Goal: Transaction & Acquisition: Purchase product/service

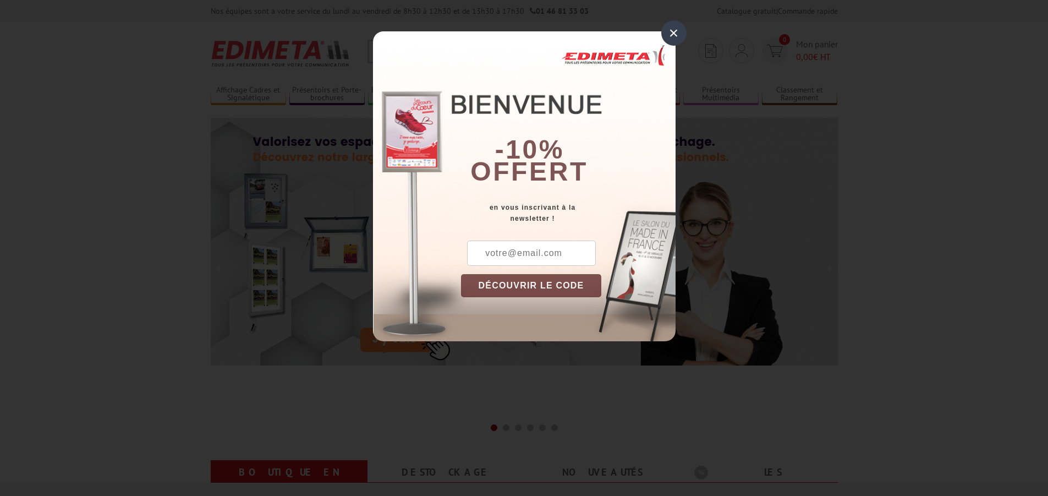
click at [675, 30] on div "×" at bounding box center [673, 32] width 25 height 25
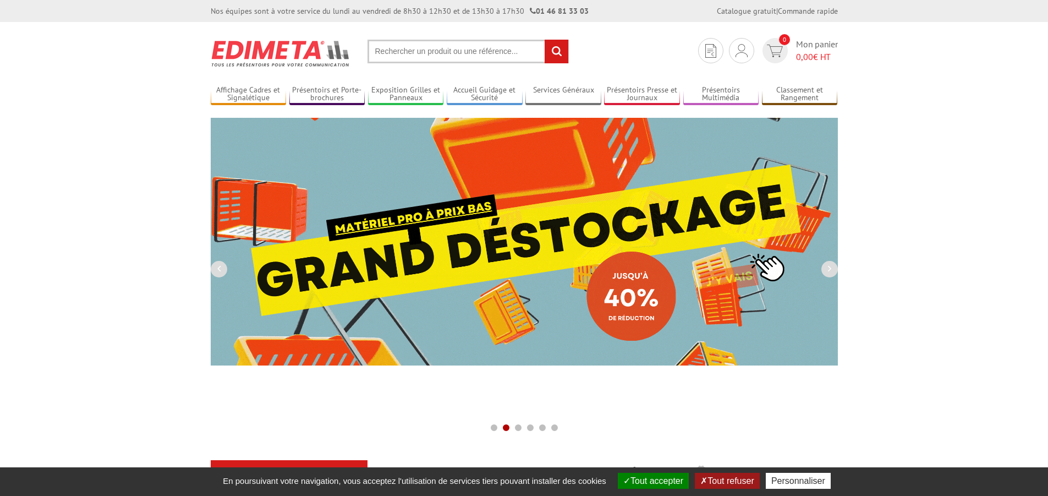
click at [757, 479] on button "Tout refuser" at bounding box center [727, 481] width 64 height 16
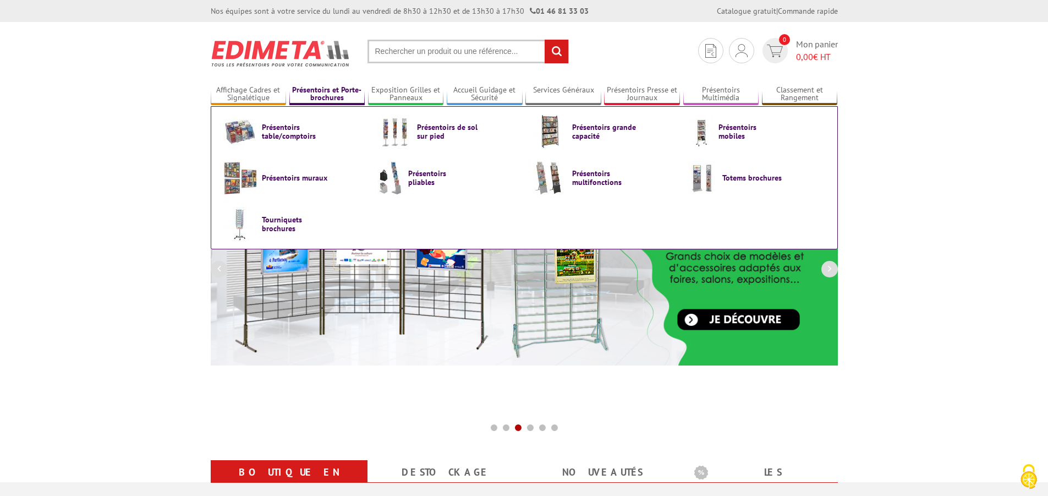
click at [321, 97] on link "Présentoirs et Porte-brochures" at bounding box center [327, 94] width 76 height 18
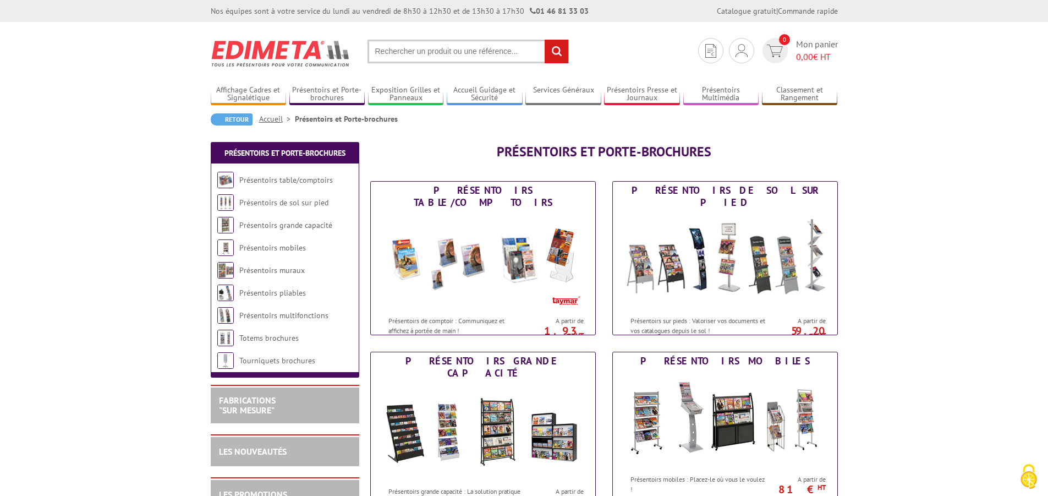
click at [397, 49] on input "text" at bounding box center [468, 52] width 201 height 24
type input "r"
type input "présetoirs plexiglas"
click at [545, 40] on input "rechercher" at bounding box center [557, 52] width 24 height 24
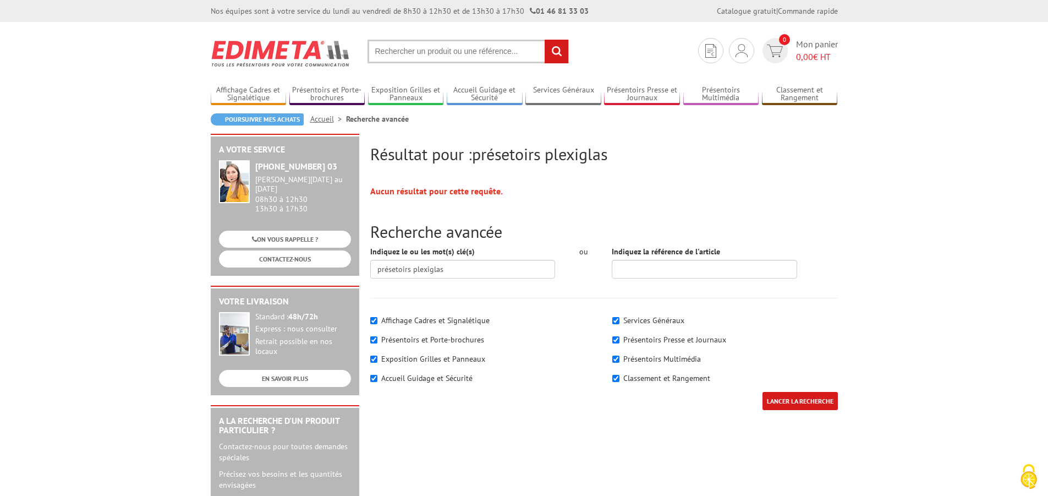
click at [636, 337] on label "Présentoirs Presse et Journaux" at bounding box center [674, 340] width 103 height 10
click at [620, 337] on input"] "Présentoirs Presse et Journaux" at bounding box center [615, 339] width 7 height 7
checkbox input"] "false"
click at [446, 339] on label "Présentoirs et Porte-brochures" at bounding box center [432, 340] width 103 height 10
click at [377, 339] on input"] "Présentoirs et Porte-brochures" at bounding box center [373, 339] width 7 height 7
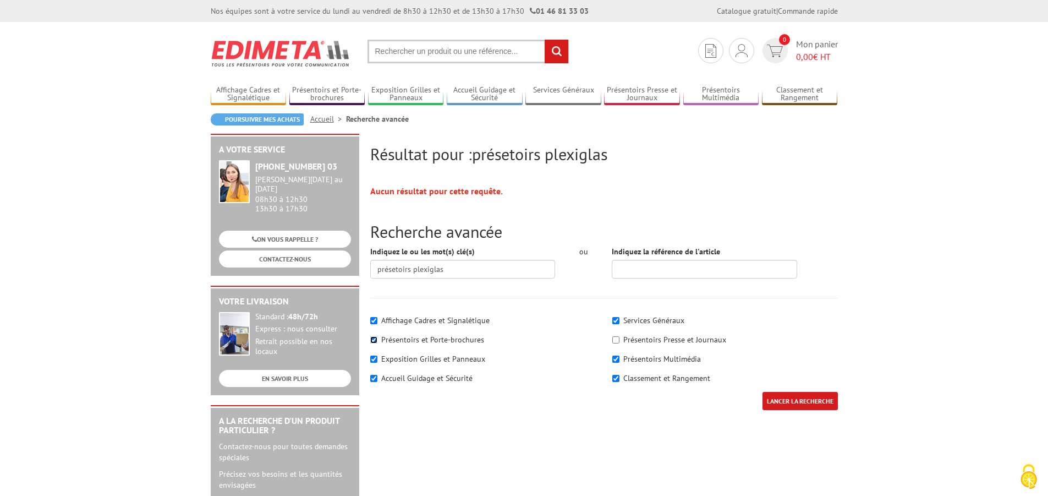
checkbox input"] "false"
click at [394, 269] on input "présetoirs plexiglas" at bounding box center [462, 269] width 185 height 19
type input "présentoirs plexiglas"
click at [372, 317] on input"] "Affichage Cadres et Signalétique" at bounding box center [373, 320] width 7 height 7
checkbox input"] "false"
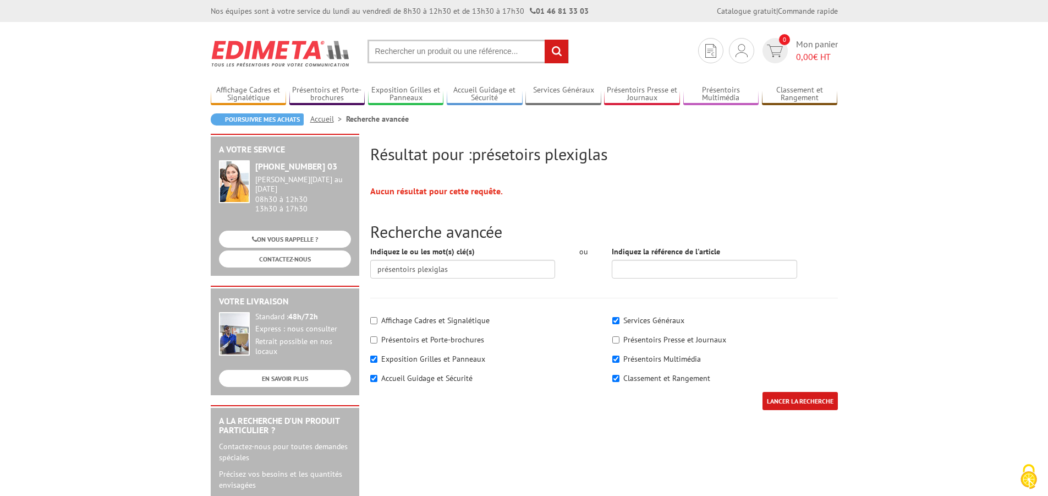
click at [369, 339] on div "Affichage Cadres et Signalétique Présentoirs et Porte-brochures" at bounding box center [483, 350] width 242 height 83
click at [372, 338] on input"] "Présentoirs et Porte-brochures" at bounding box center [373, 339] width 7 height 7
checkbox input"] "true"
click at [373, 324] on div "Affichage Cadres et Signalétique" at bounding box center [483, 320] width 226 height 11
click at [618, 341] on input"] "Présentoirs Presse et Journaux" at bounding box center [615, 339] width 7 height 7
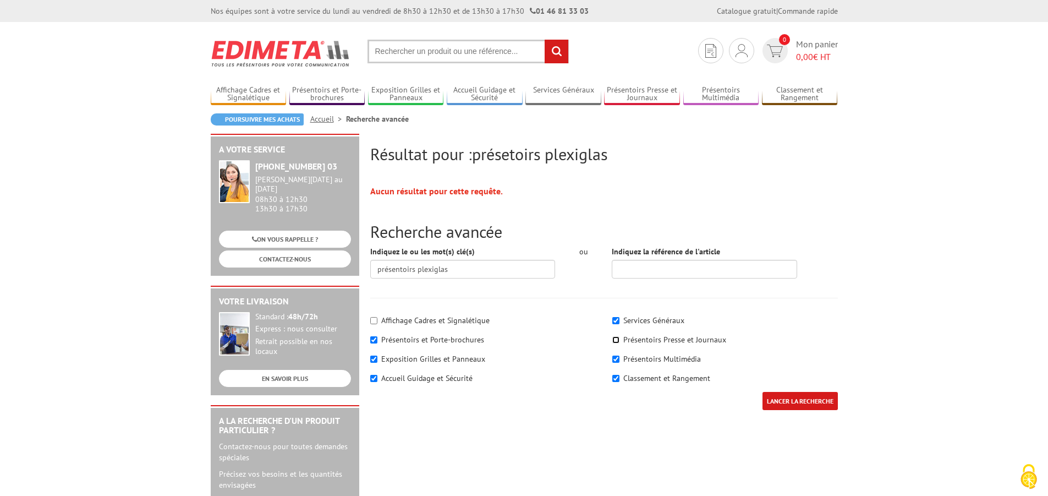
checkbox input"] "true"
click at [376, 322] on input"] "Affichage Cadres et Signalétique" at bounding box center [373, 320] width 7 height 7
checkbox input"] "true"
click at [786, 403] on input "LANCER LA RECHERCHE" at bounding box center [800, 401] width 75 height 18
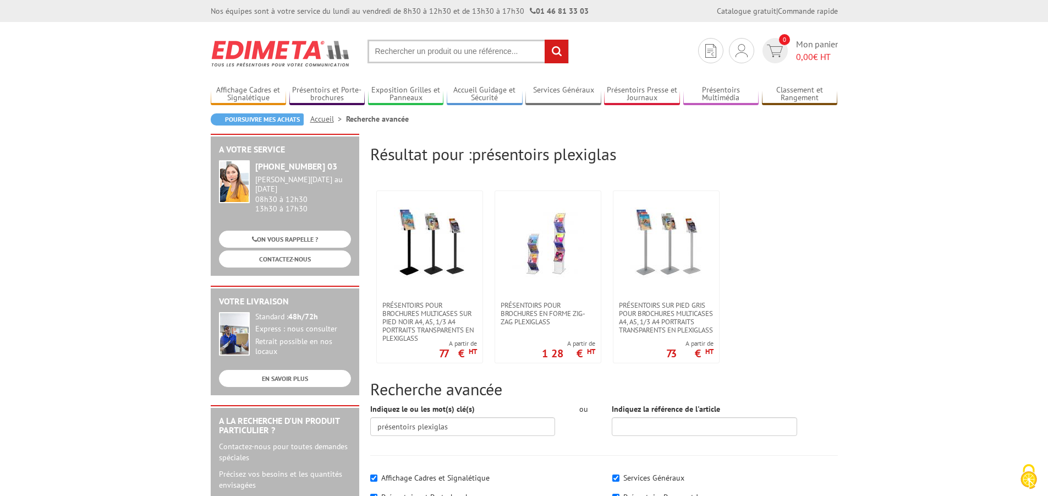
click at [396, 53] on input "text" at bounding box center [468, 52] width 201 height 24
click at [415, 59] on input "text" at bounding box center [468, 52] width 201 height 24
click at [413, 52] on input "text" at bounding box center [468, 52] width 201 height 24
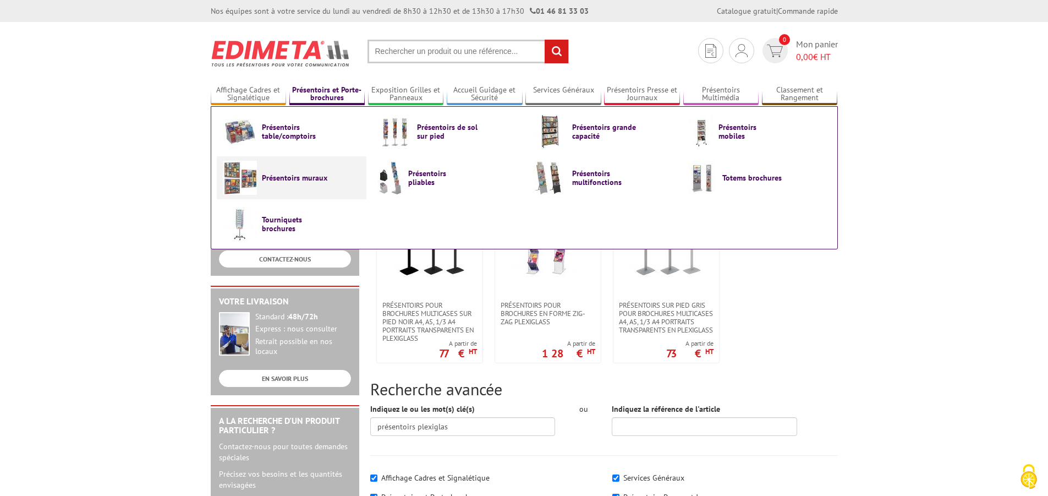
click at [271, 180] on span "Présentoirs muraux" at bounding box center [295, 177] width 66 height 9
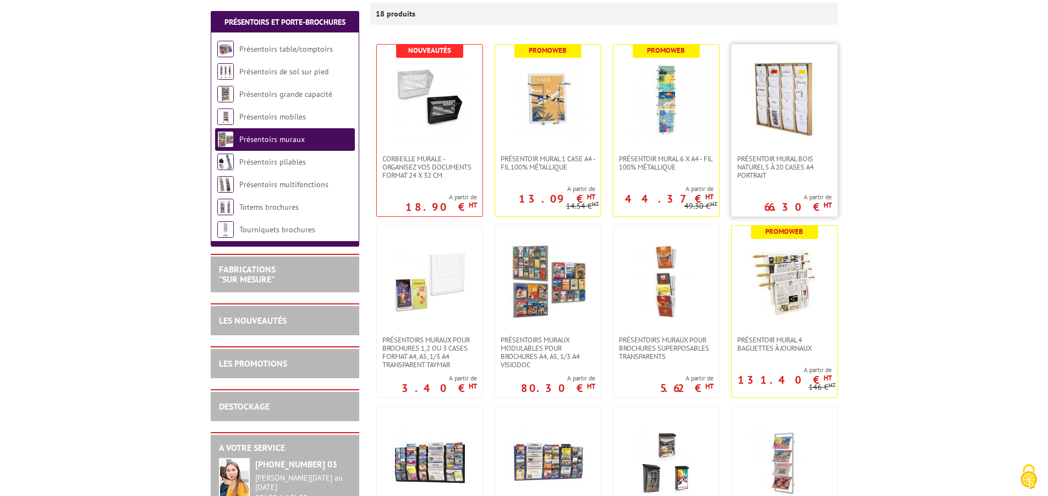
scroll to position [220, 0]
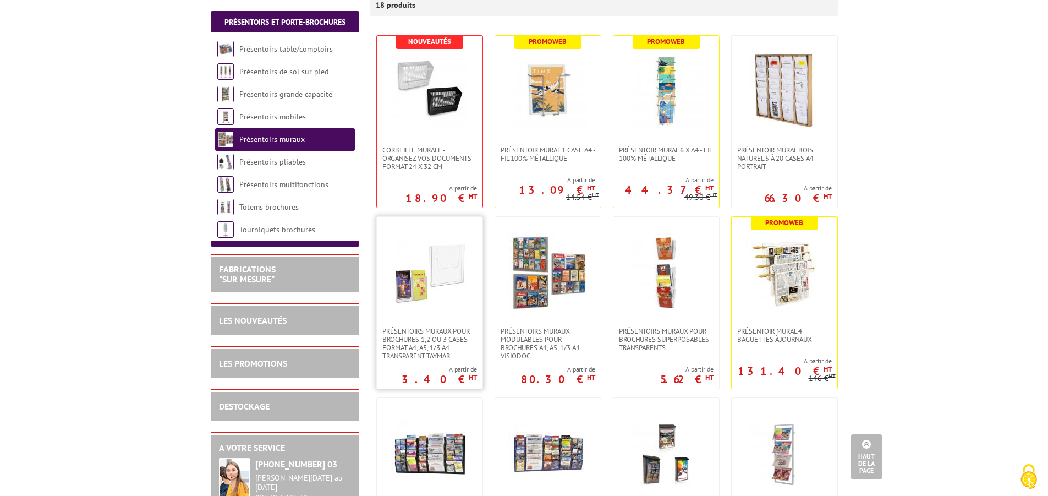
click at [445, 267] on img at bounding box center [429, 271] width 77 height 77
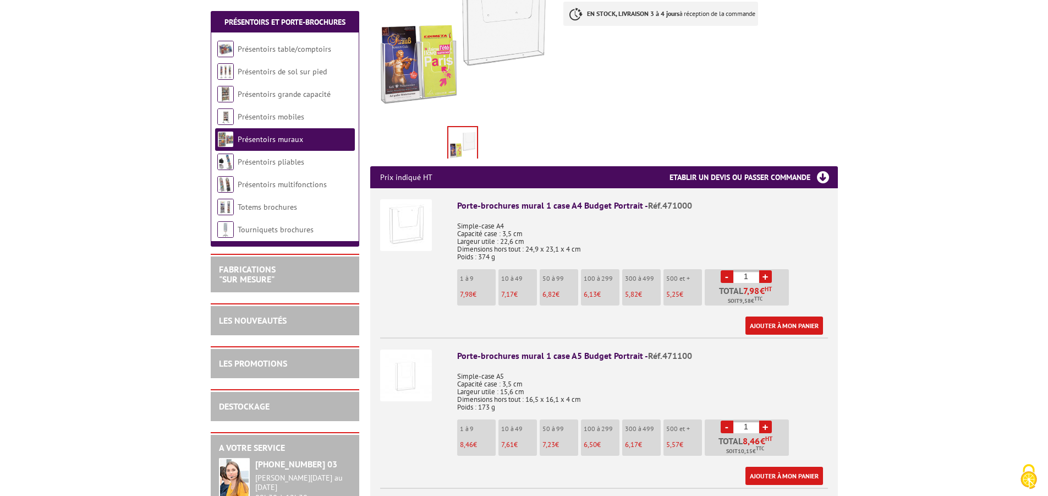
scroll to position [275, 0]
click at [766, 420] on link "+" at bounding box center [765, 426] width 13 height 13
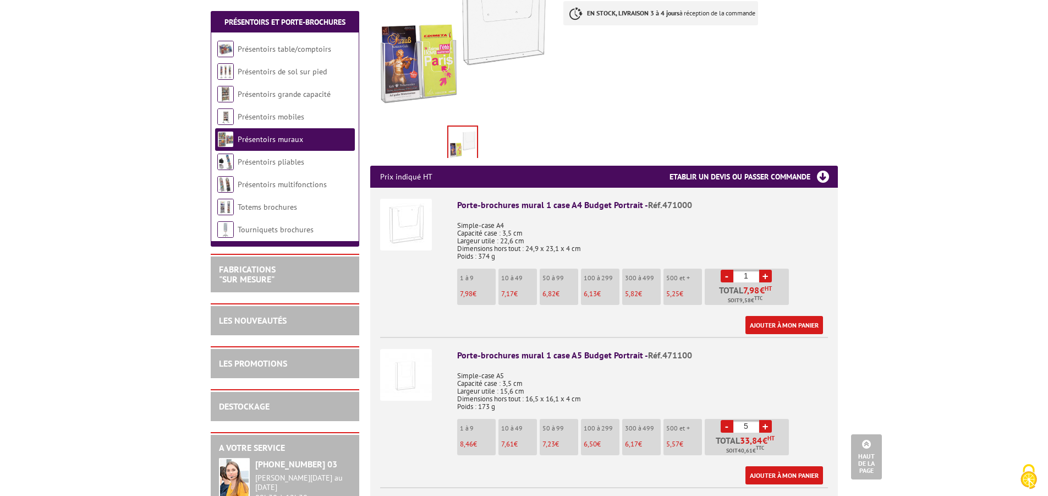
click at [766, 420] on link "+" at bounding box center [765, 426] width 13 height 13
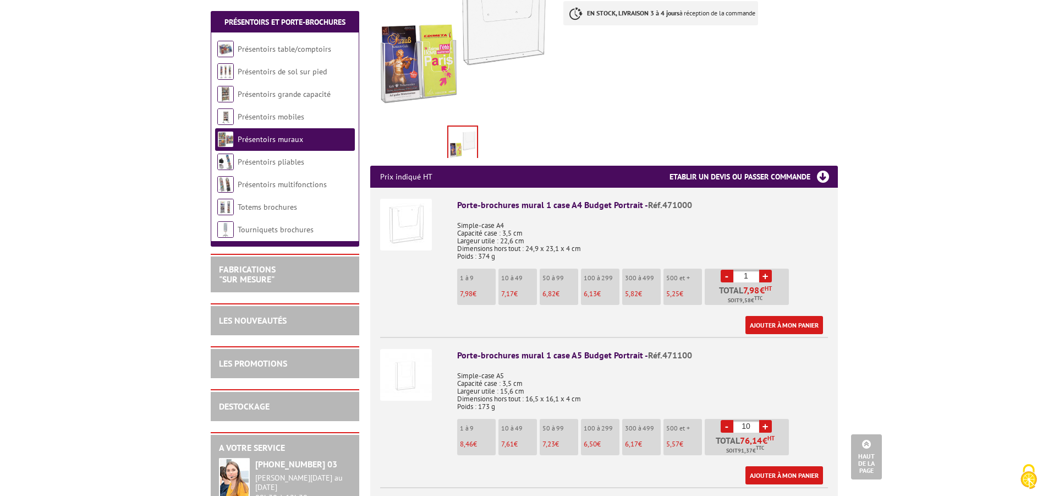
click at [766, 420] on link "+" at bounding box center [765, 426] width 13 height 13
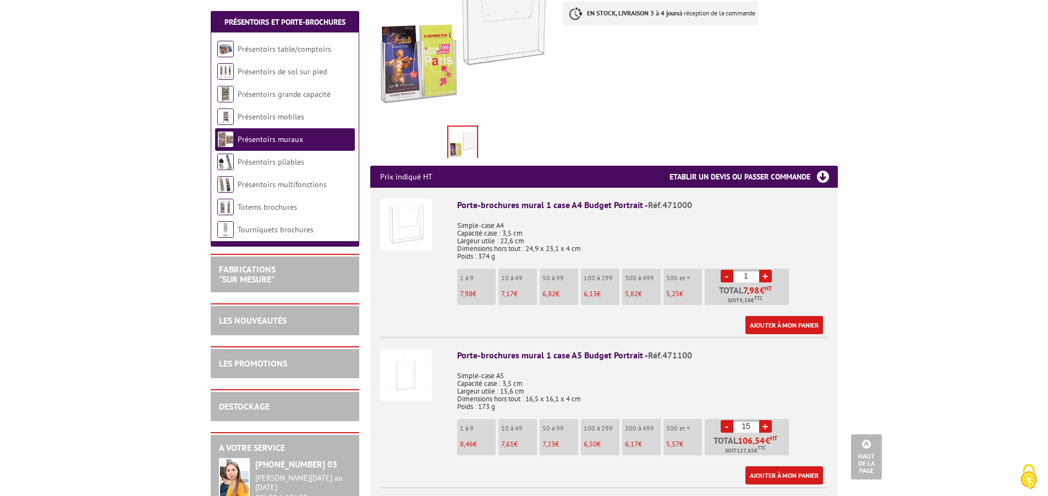
click at [766, 420] on link "+" at bounding box center [765, 426] width 13 height 13
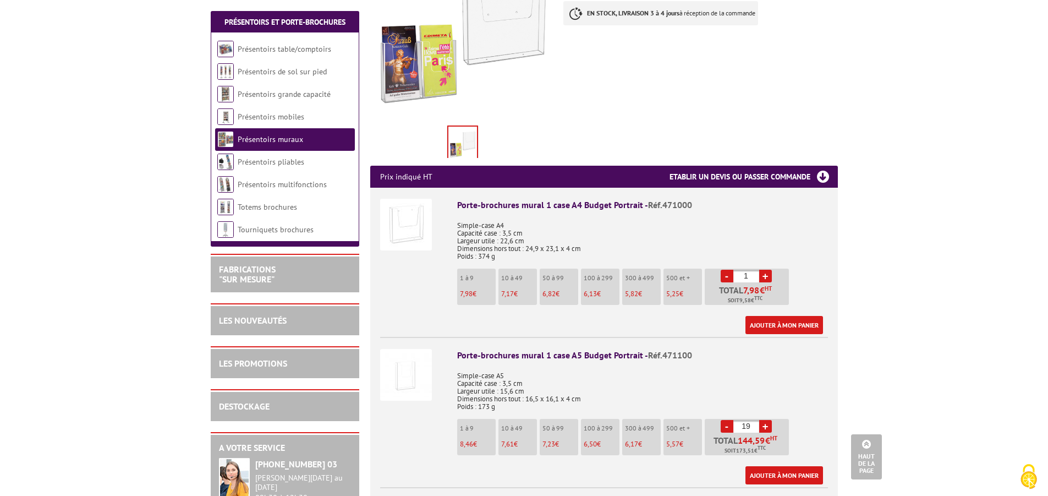
type input "20"
click at [410, 362] on img at bounding box center [406, 375] width 52 height 52
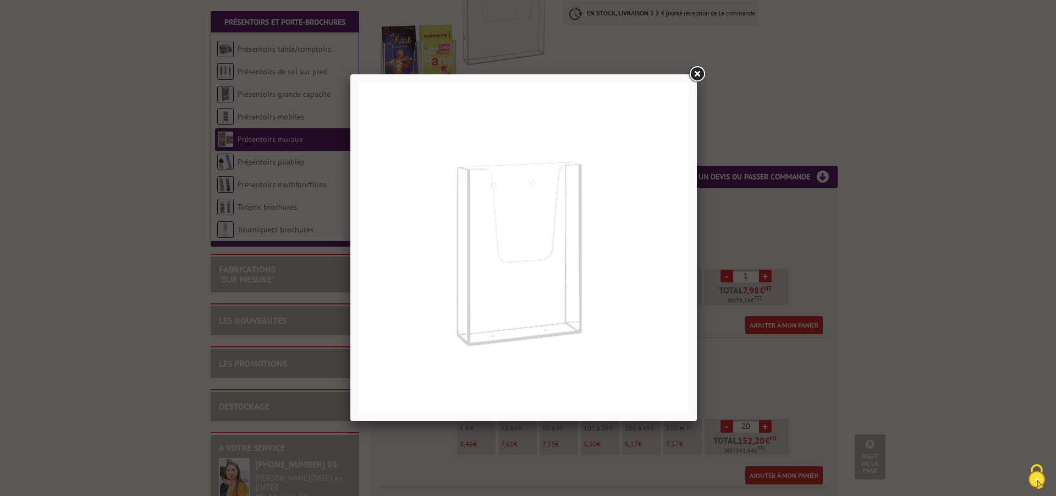
click at [705, 68] on link at bounding box center [697, 74] width 20 height 20
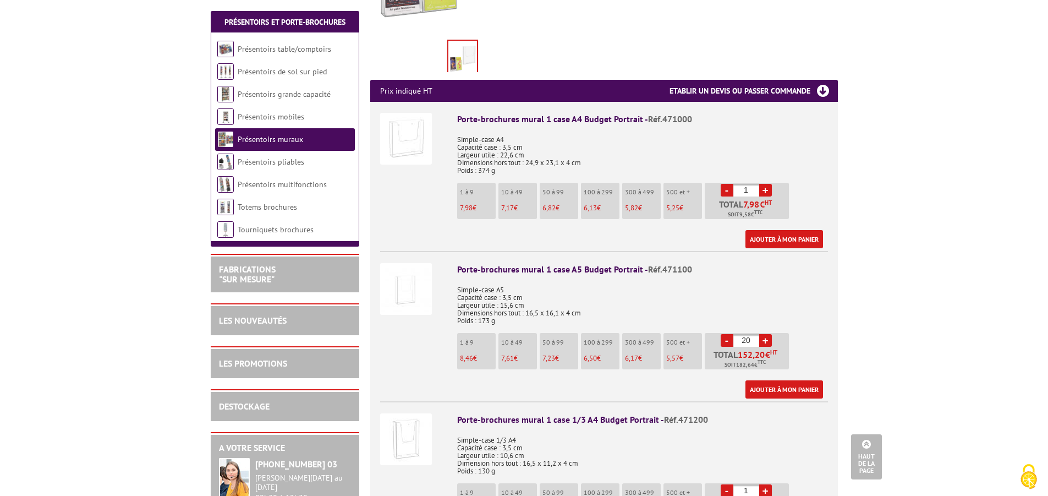
scroll to position [385, 0]
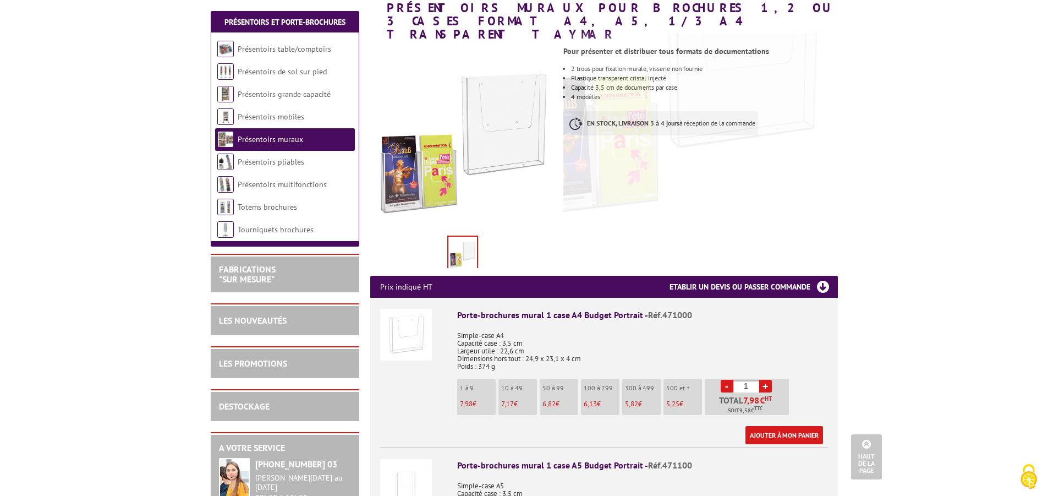
scroll to position [0, 0]
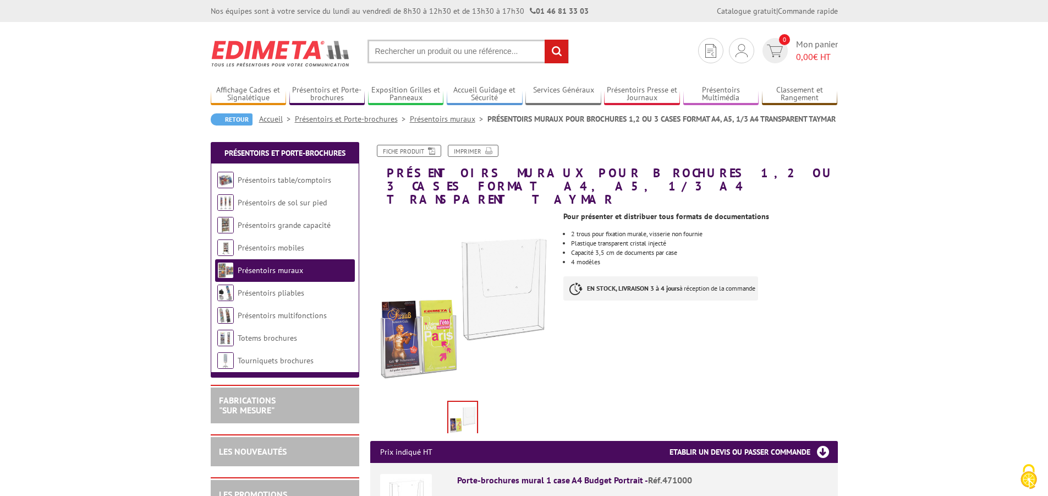
click at [384, 51] on input "text" at bounding box center [468, 52] width 201 height 24
type input "cadre eco clic clac"
click at [545, 40] on input "rechercher" at bounding box center [557, 52] width 24 height 24
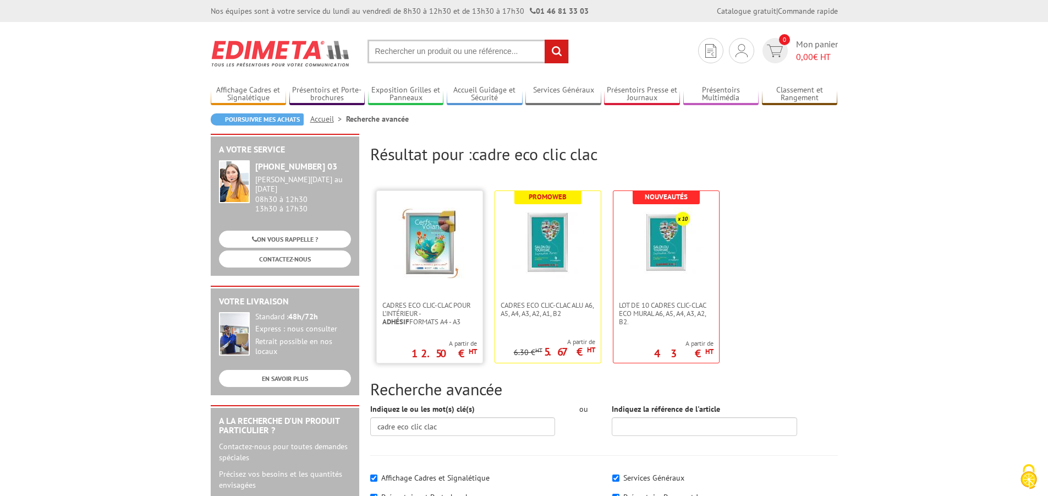
click at [433, 245] on img at bounding box center [430, 243] width 72 height 72
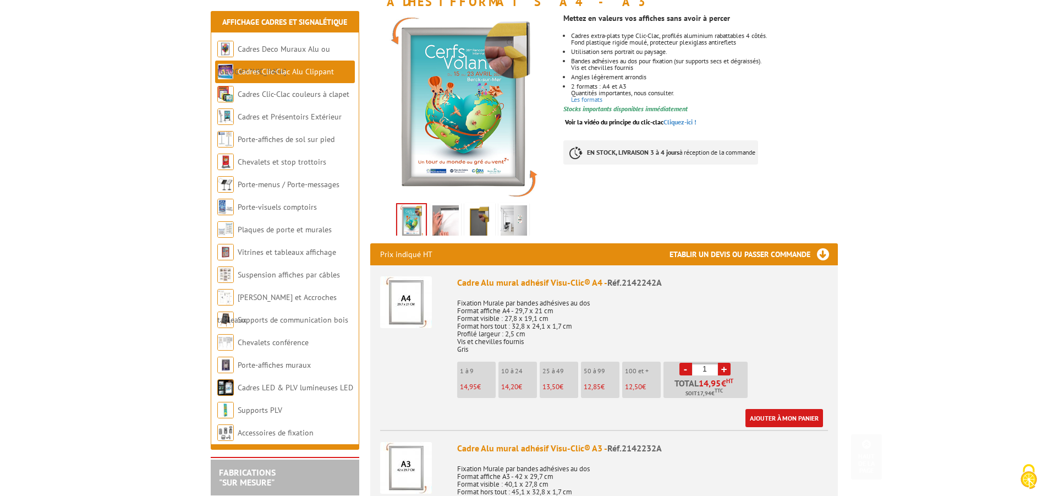
scroll to position [275, 0]
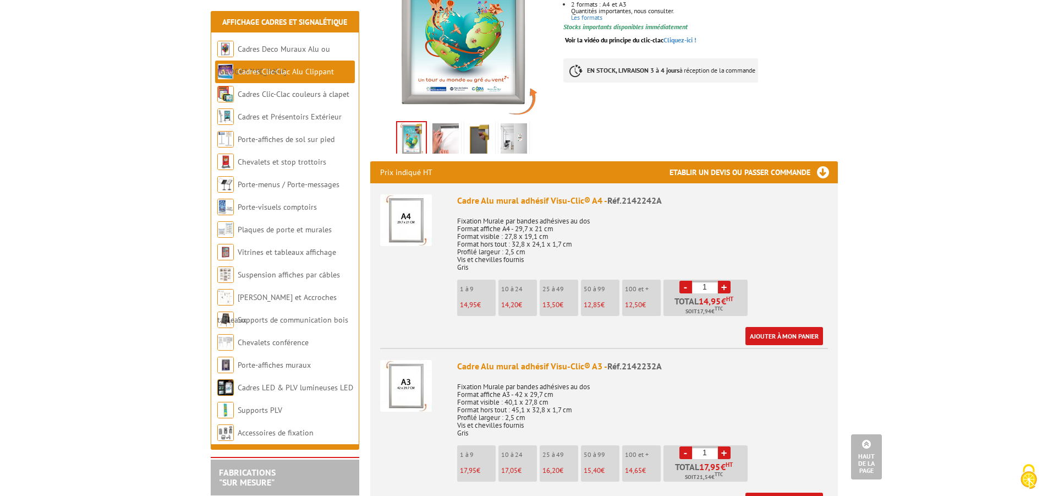
click at [724, 446] on link "+" at bounding box center [724, 452] width 13 height 13
type input "2"
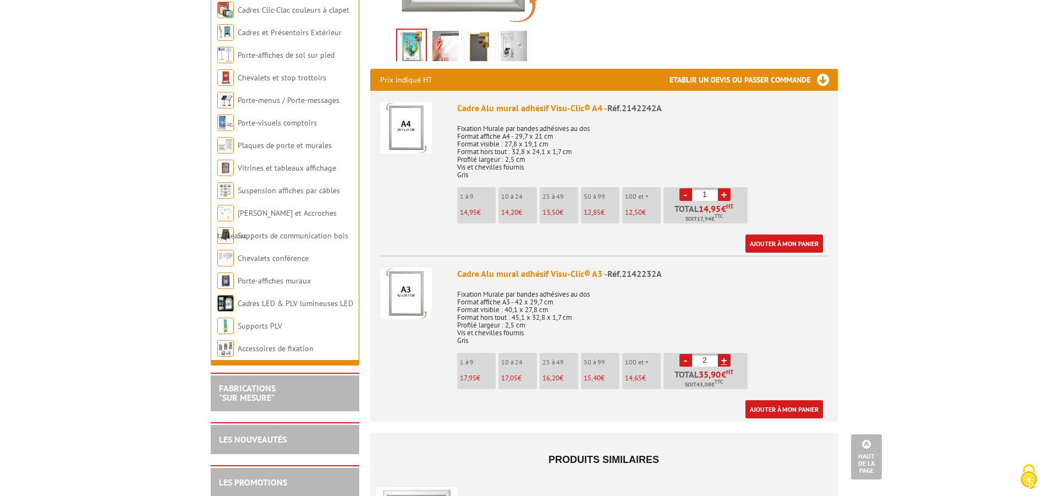
scroll to position [385, 0]
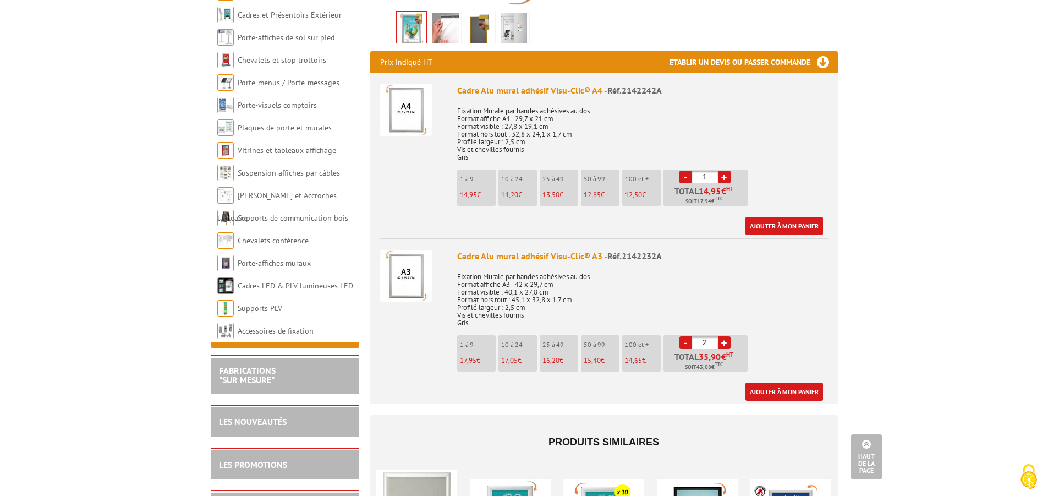
click at [782, 382] on link "Ajouter à mon panier" at bounding box center [784, 391] width 78 height 18
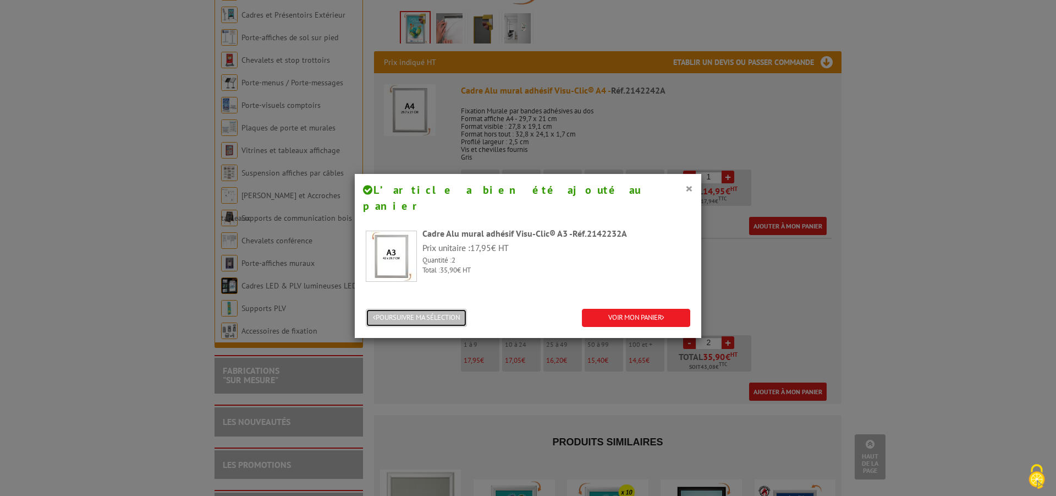
click at [427, 309] on button "POURSUIVRE MA SÉLECTION" at bounding box center [416, 318] width 101 height 18
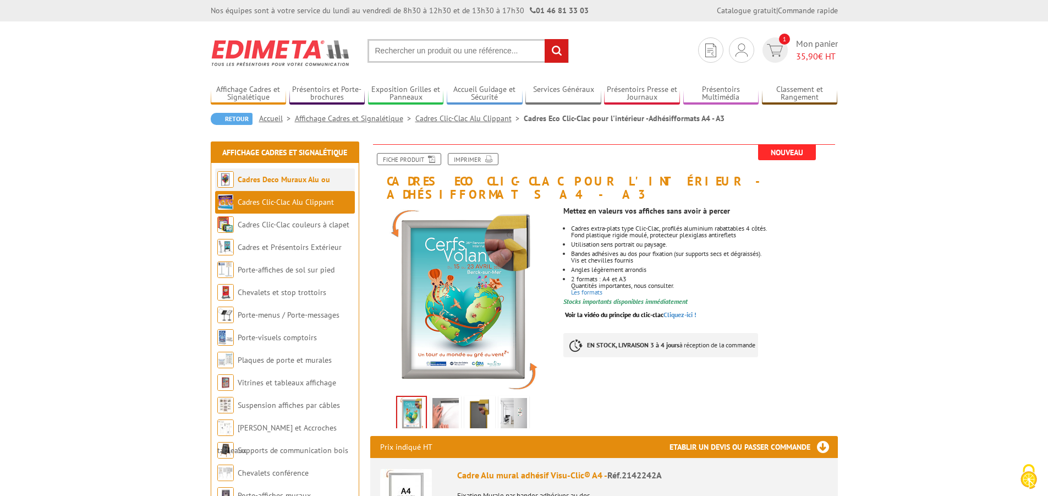
scroll to position [0, 0]
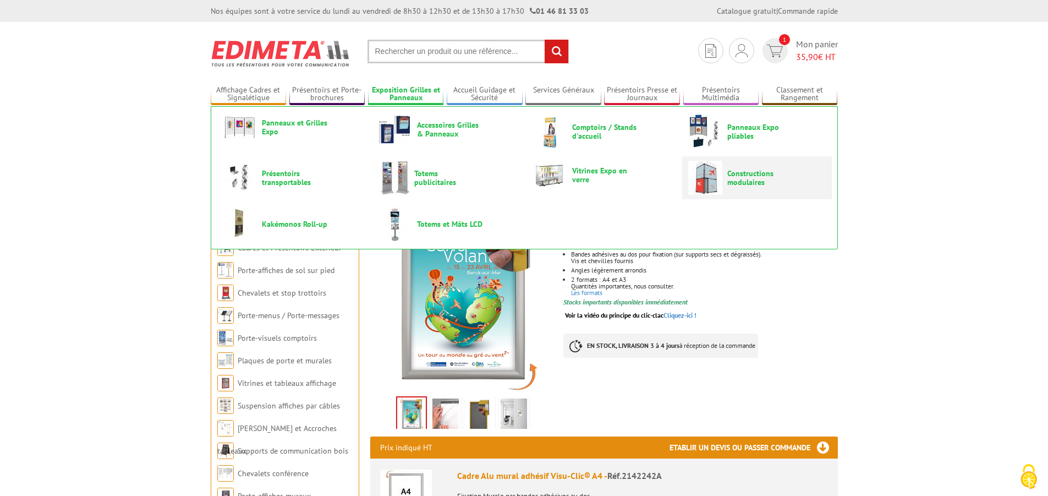
click at [710, 180] on img at bounding box center [705, 178] width 34 height 34
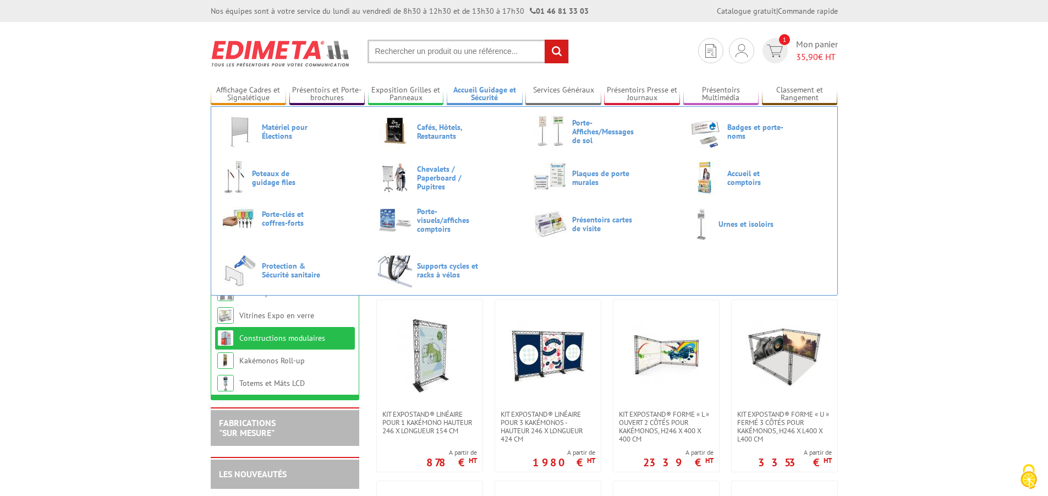
click at [486, 87] on link "Accueil Guidage et Sécurité" at bounding box center [485, 94] width 76 height 18
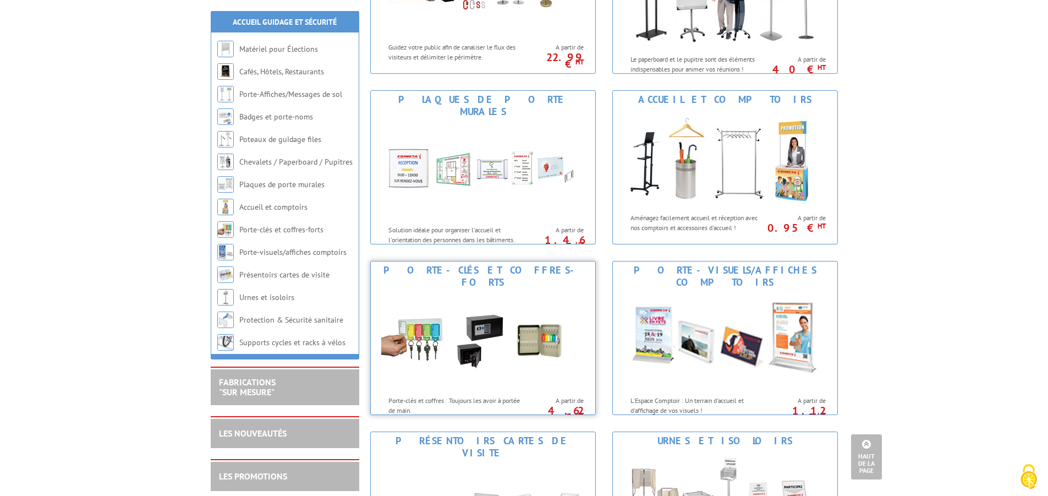
scroll to position [605, 0]
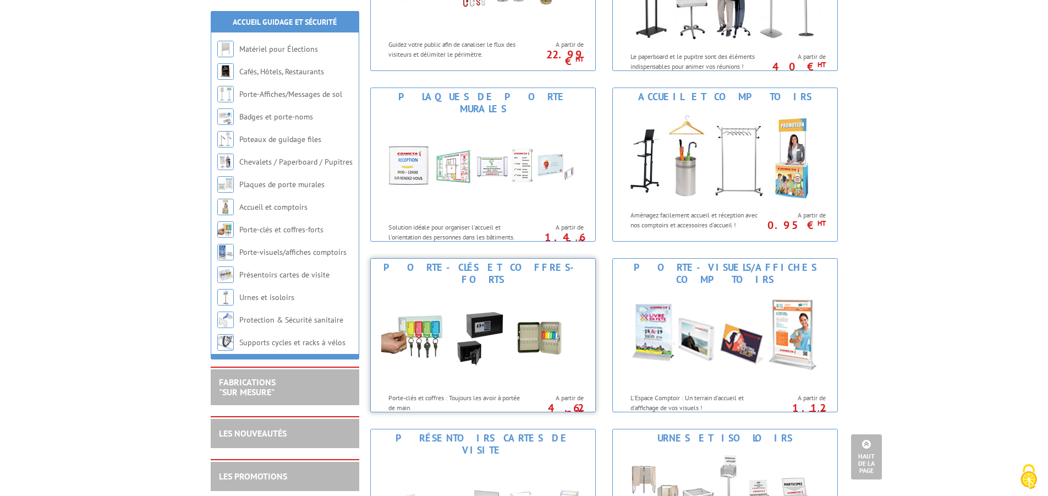
click at [526, 335] on img at bounding box center [483, 337] width 204 height 99
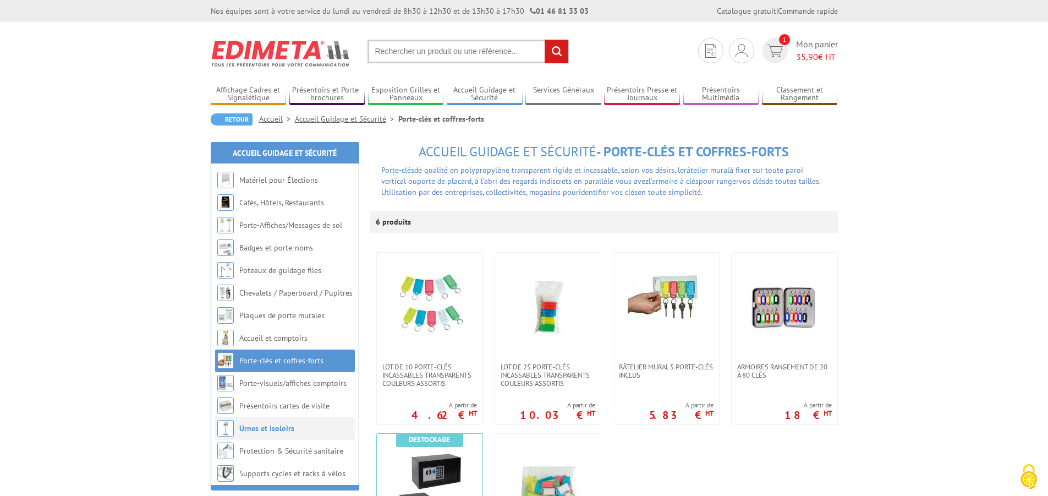
scroll to position [55, 0]
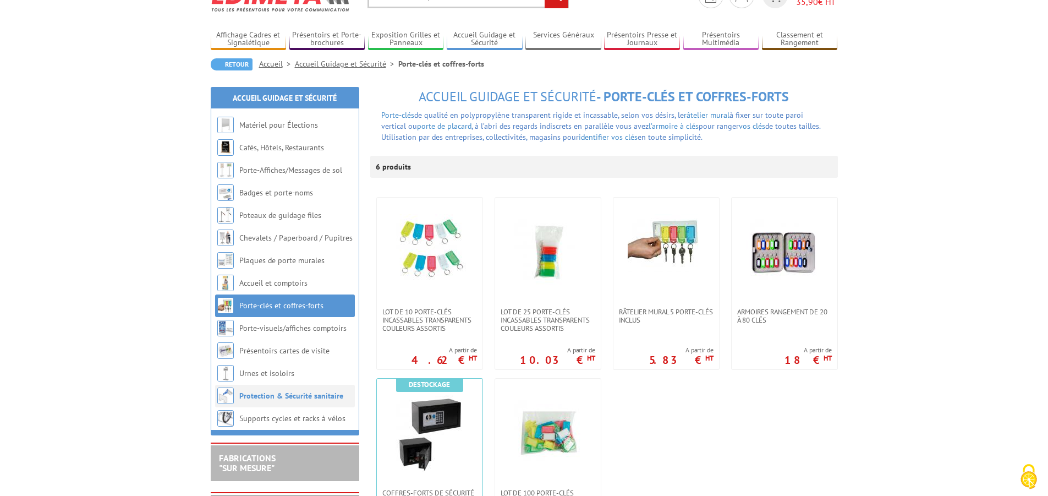
click at [274, 397] on link "Protection & Sécurité sanitaire" at bounding box center [291, 396] width 104 height 10
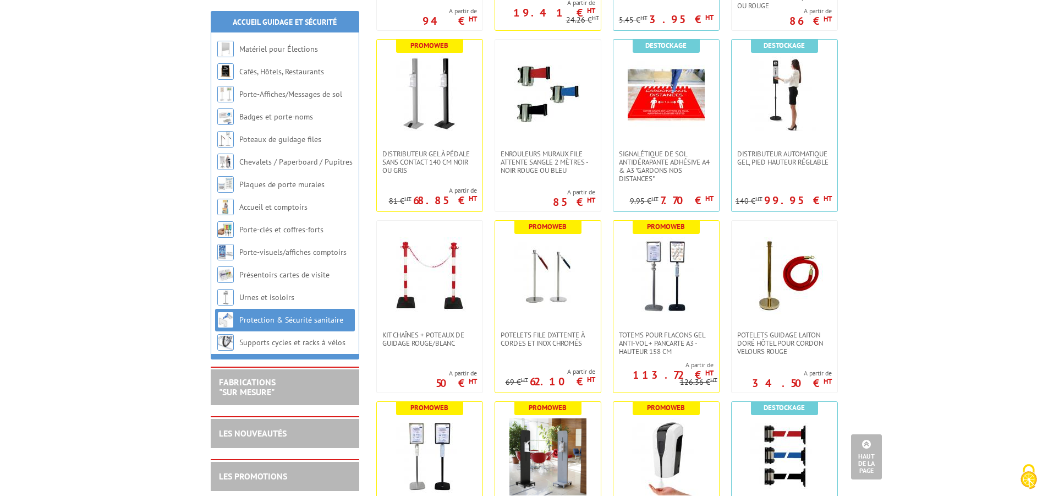
scroll to position [1100, 0]
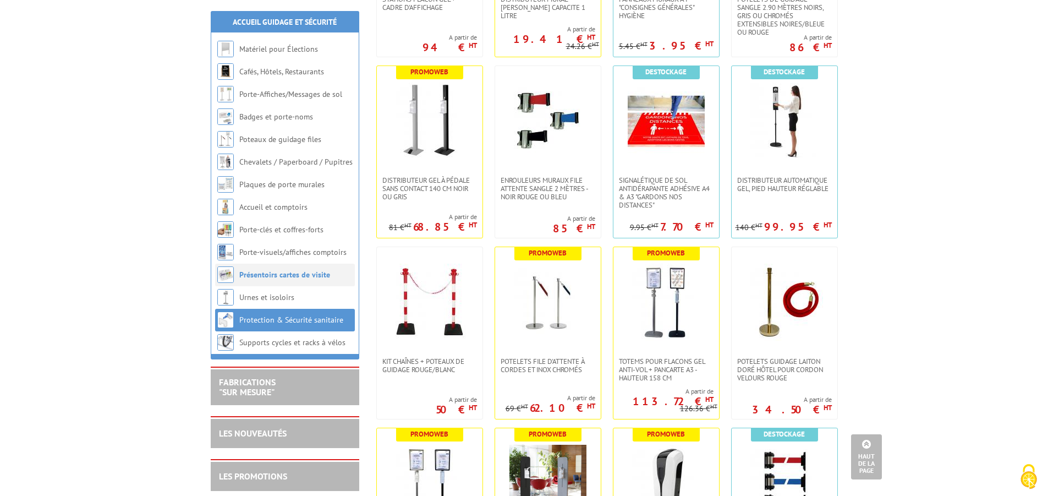
click at [281, 276] on link "Présentoirs cartes de visite" at bounding box center [284, 275] width 91 height 10
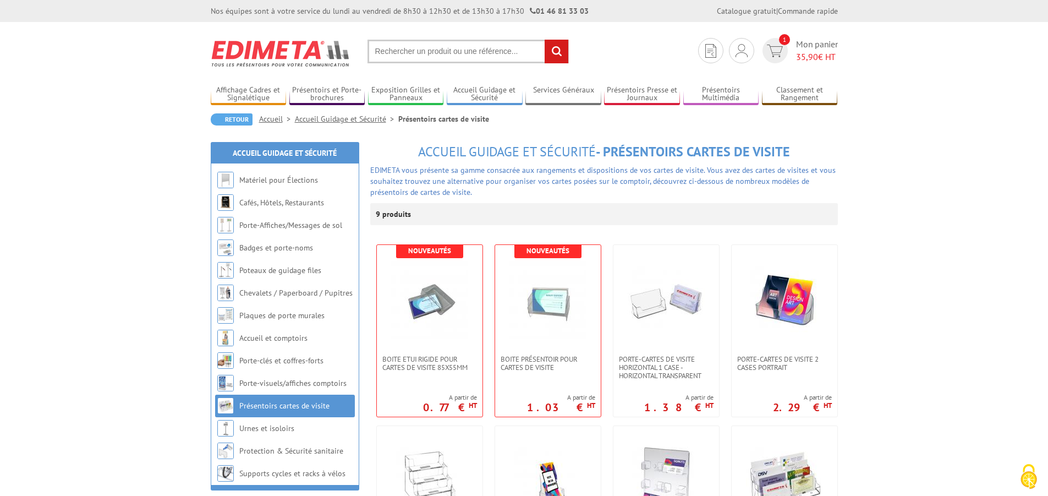
click at [403, 58] on input "text" at bounding box center [468, 52] width 201 height 24
type input "porte carte bleue"
click at [562, 59] on input "rechercher" at bounding box center [557, 52] width 24 height 24
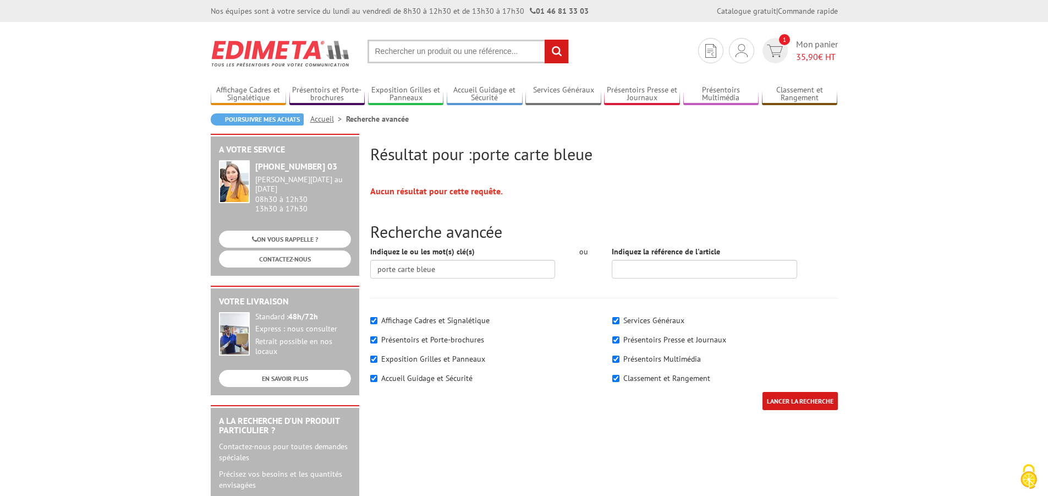
click at [780, 397] on input "LANCER LA RECHERCHE" at bounding box center [800, 401] width 75 height 18
click at [409, 51] on input "text" at bounding box center [468, 52] width 201 height 24
type input "porte carte"
click at [545, 40] on input "rechercher" at bounding box center [557, 52] width 24 height 24
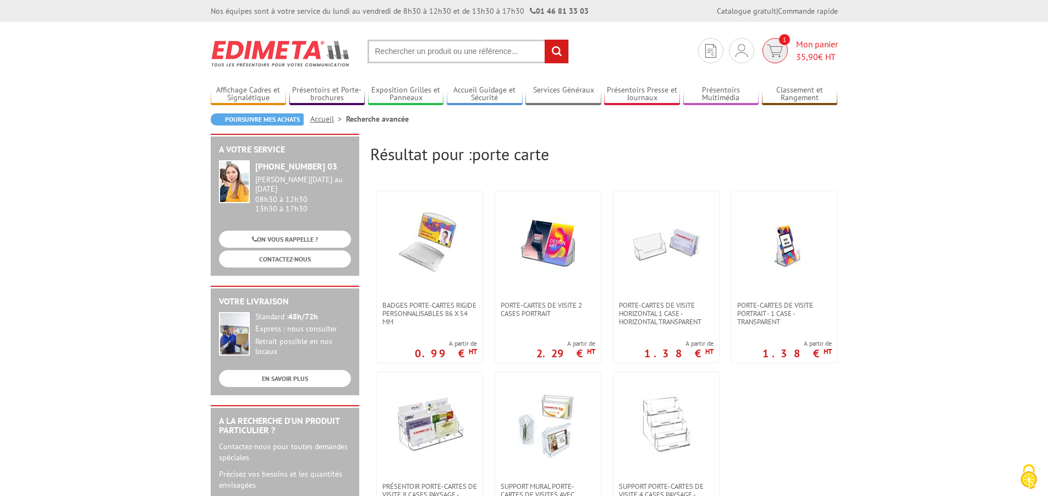
click at [813, 52] on span "35,90" at bounding box center [807, 56] width 22 height 11
click at [464, 50] on input "text" at bounding box center [468, 52] width 201 height 24
click at [456, 58] on input "text" at bounding box center [468, 52] width 201 height 24
click at [423, 59] on input "text" at bounding box center [468, 52] width 201 height 24
click at [416, 53] on input "text" at bounding box center [468, 52] width 201 height 24
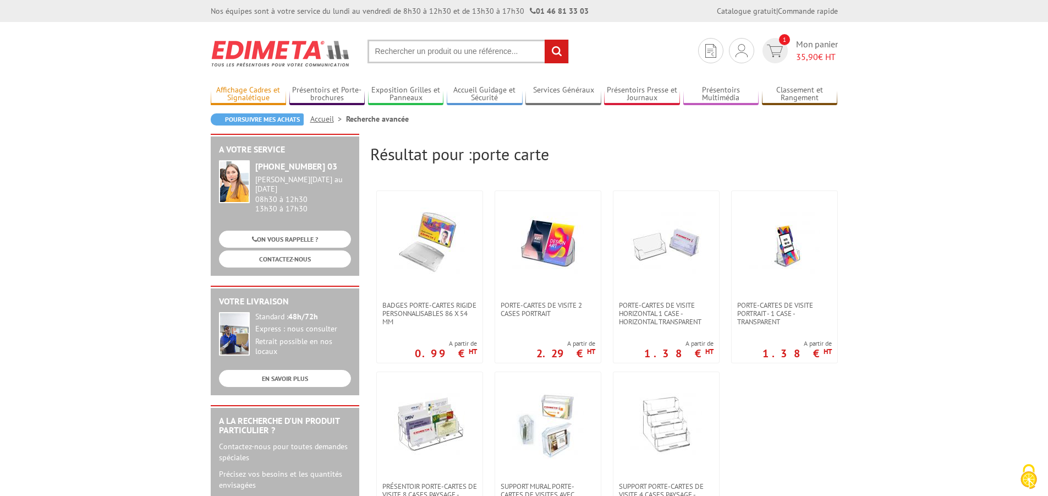
click at [234, 87] on link "Affichage Cadres et Signalétique" at bounding box center [249, 94] width 76 height 18
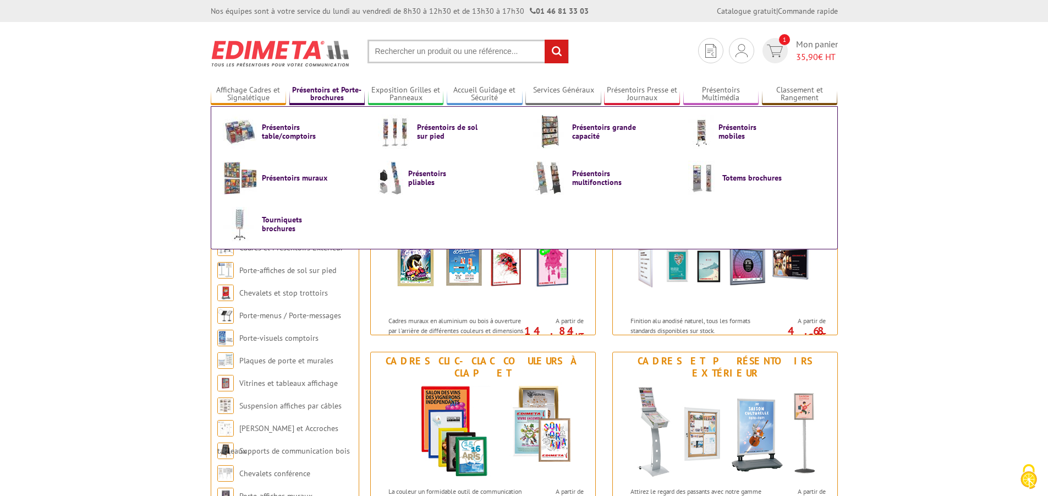
click at [346, 97] on link "Présentoirs et Porte-brochures" at bounding box center [327, 94] width 76 height 18
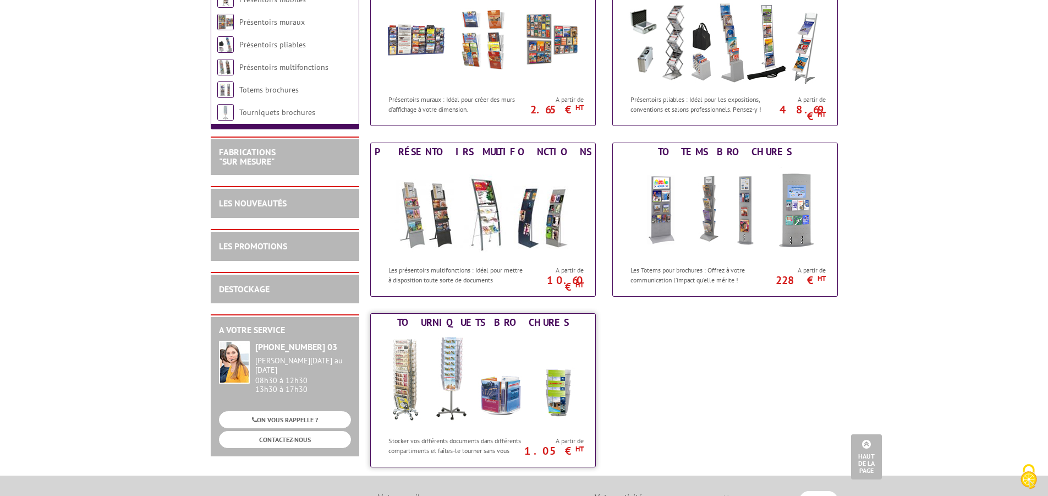
scroll to position [330, 0]
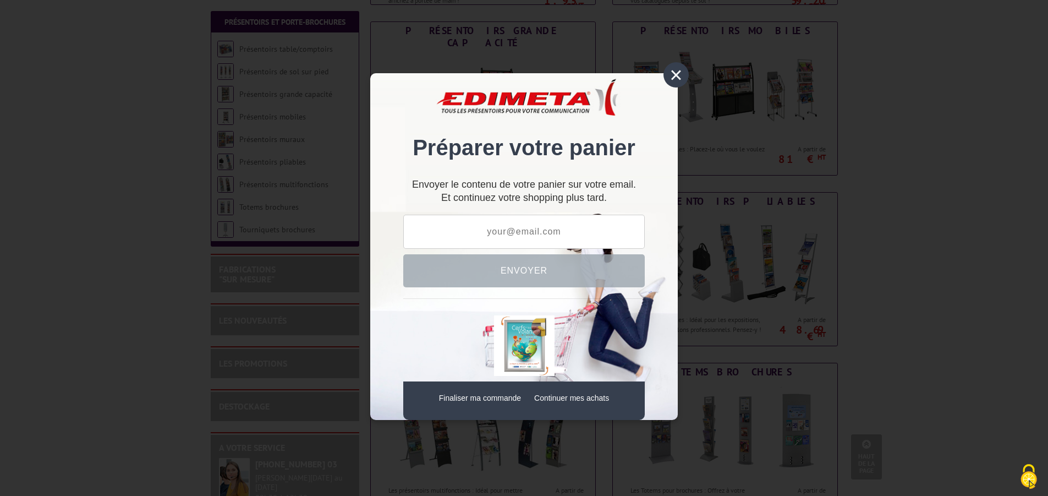
click at [672, 78] on div "×" at bounding box center [676, 74] width 25 height 25
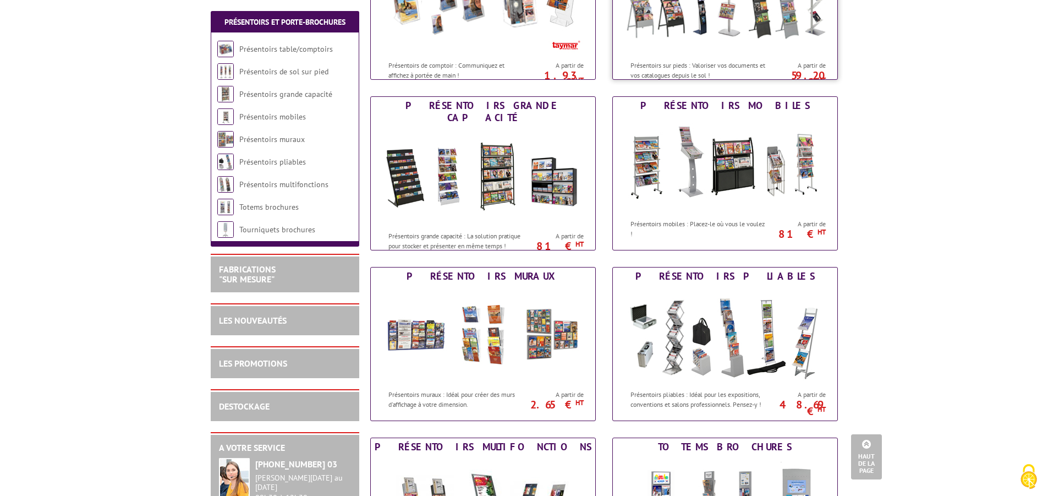
scroll to position [275, 0]
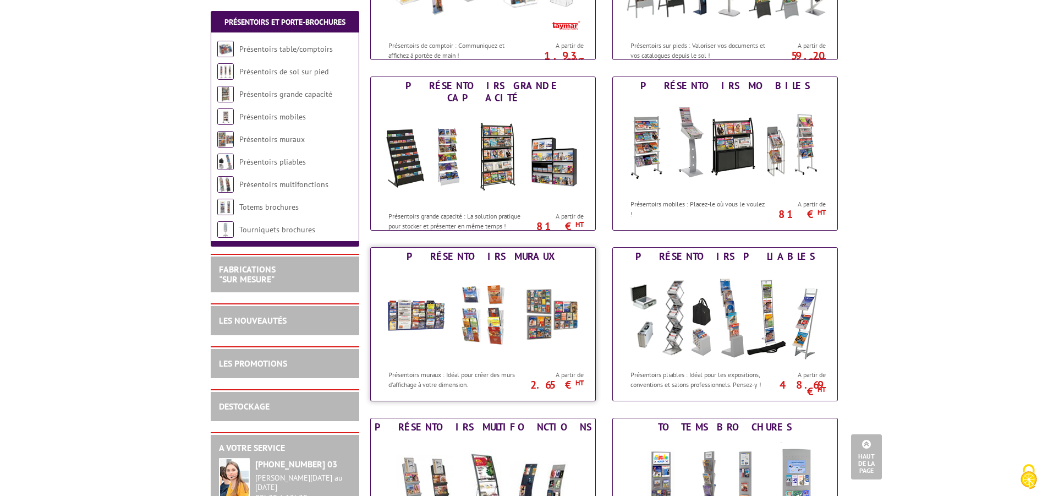
click at [490, 308] on img at bounding box center [483, 314] width 204 height 99
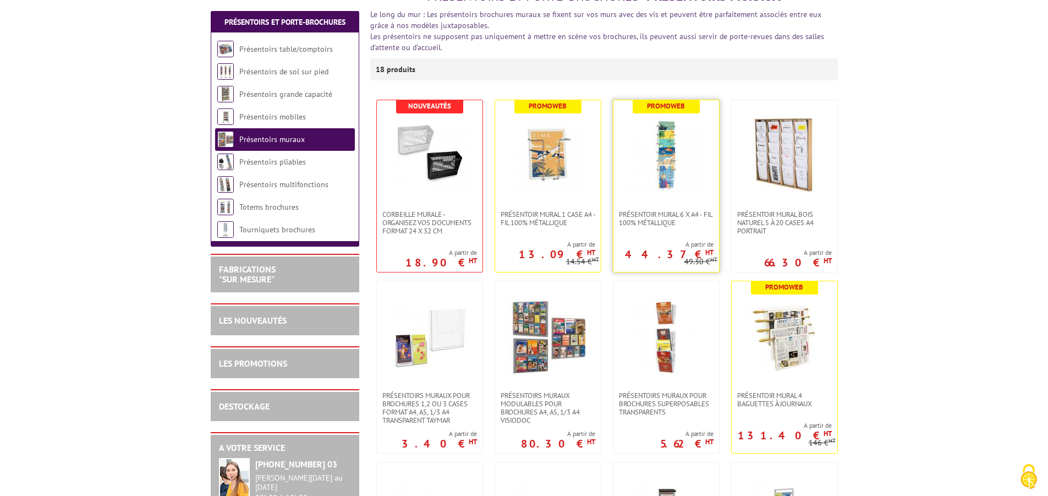
scroll to position [165, 0]
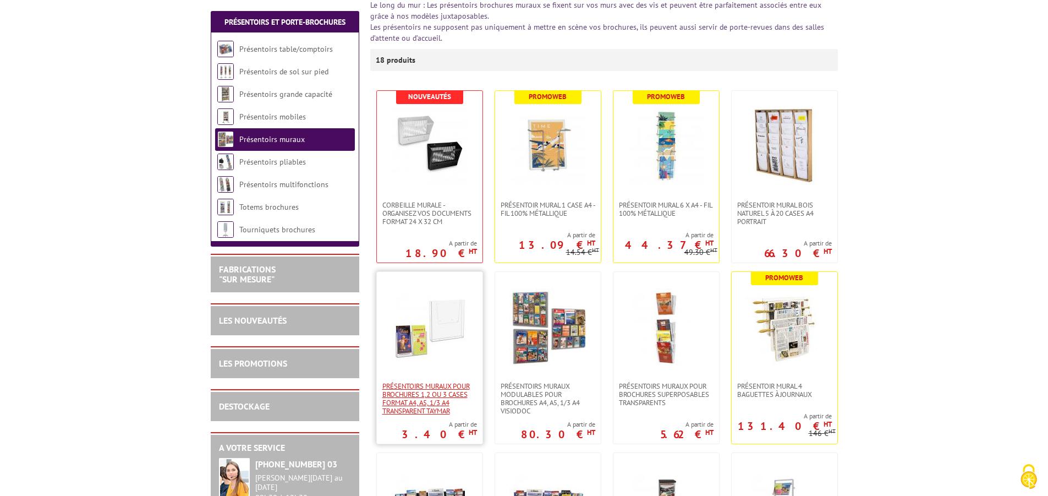
click at [401, 397] on span "PRÉSENTOIRS MURAUX POUR BROCHURES 1,2 OU 3 CASES FORMAT A4, A5, 1/3 A4 TRANSPAR…" at bounding box center [429, 398] width 95 height 33
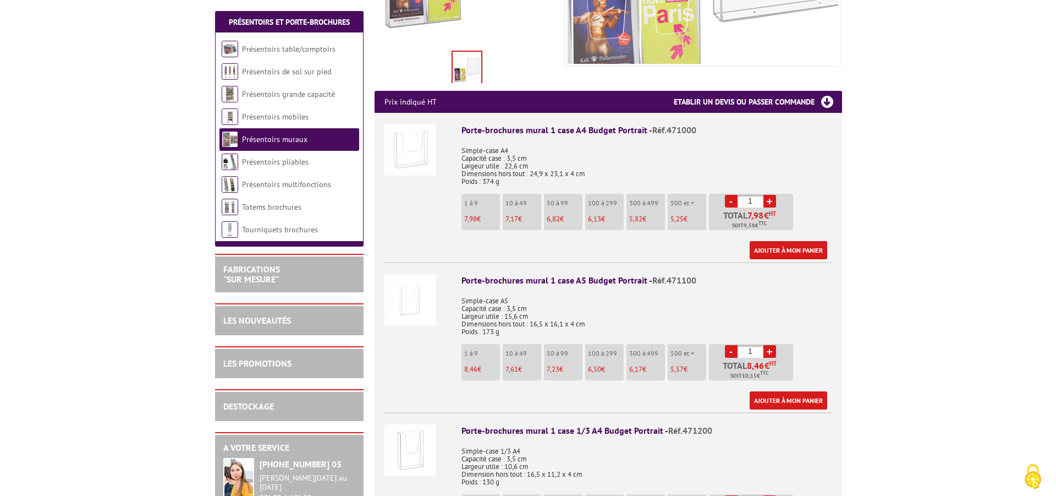
scroll to position [385, 0]
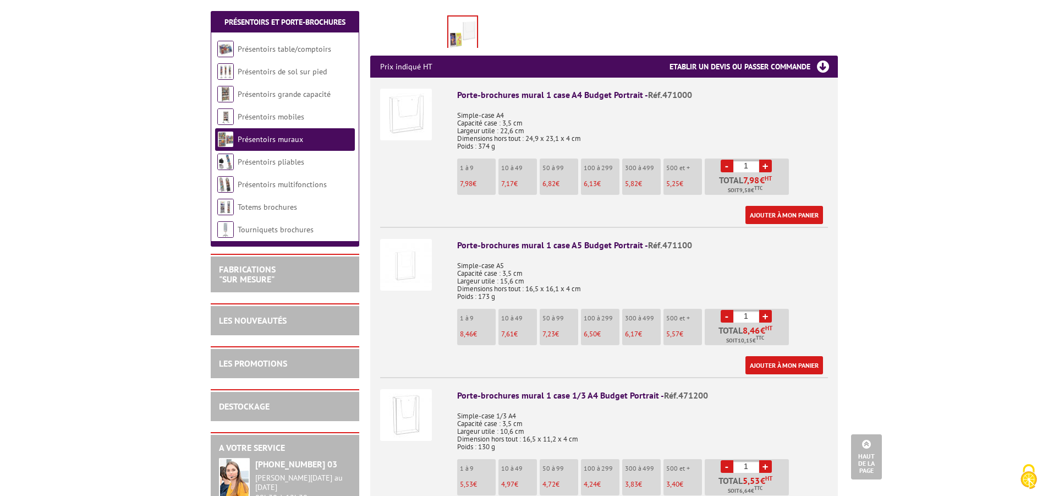
click at [768, 310] on link "+" at bounding box center [765, 316] width 13 height 13
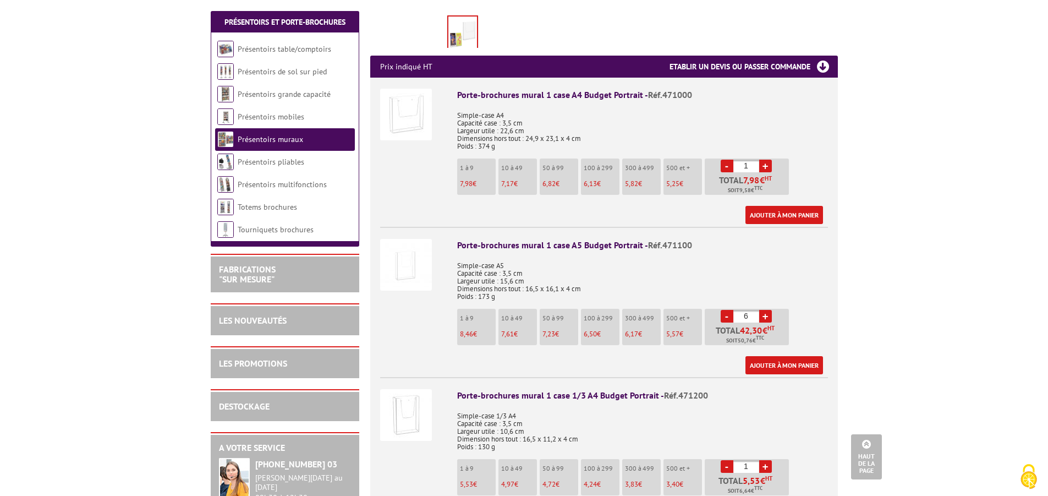
click at [768, 310] on link "+" at bounding box center [765, 316] width 13 height 13
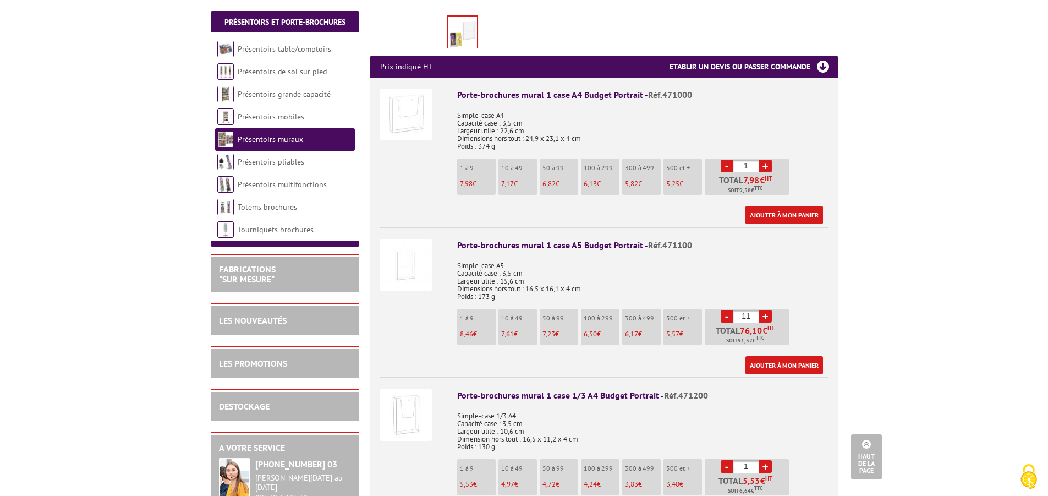
click at [768, 310] on link "+" at bounding box center [765, 316] width 13 height 13
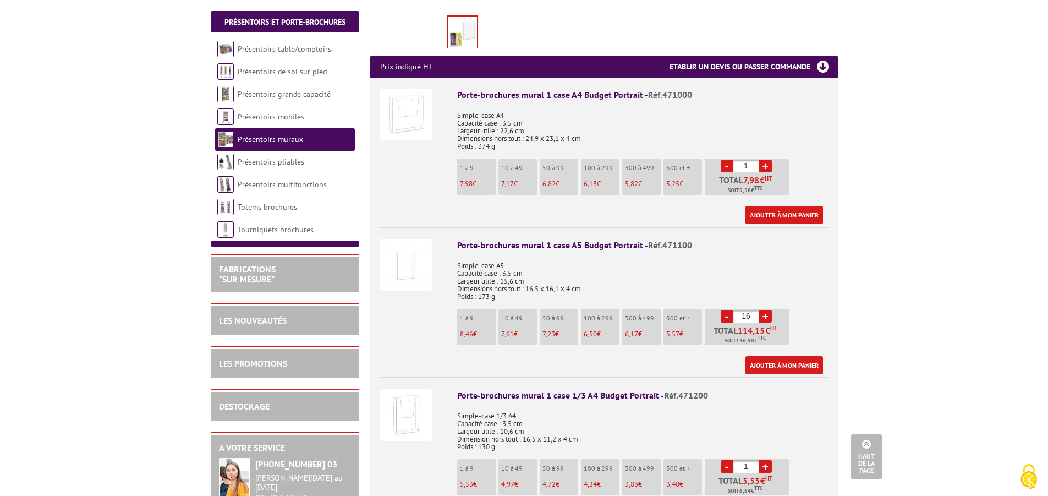
click at [768, 310] on link "+" at bounding box center [765, 316] width 13 height 13
type input "20"
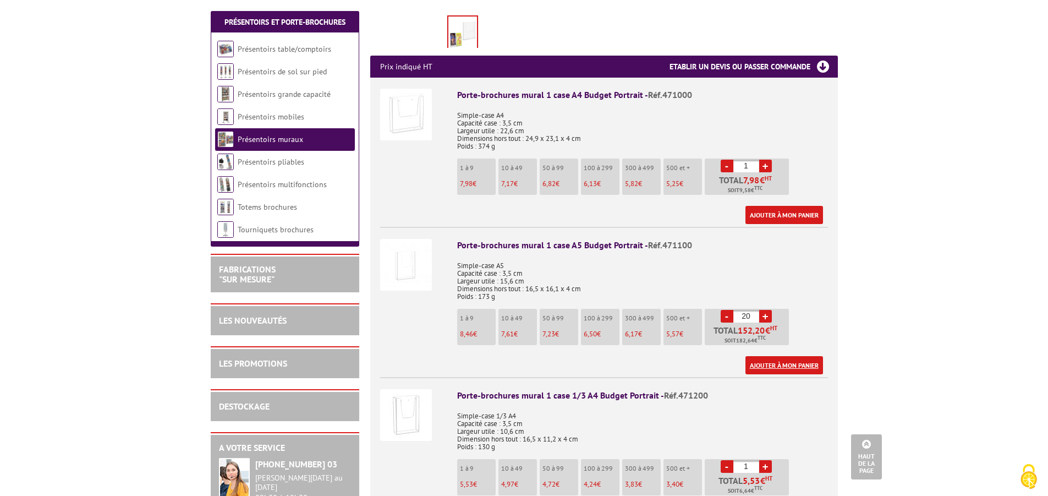
click at [764, 356] on link "Ajouter à mon panier" at bounding box center [784, 365] width 78 height 18
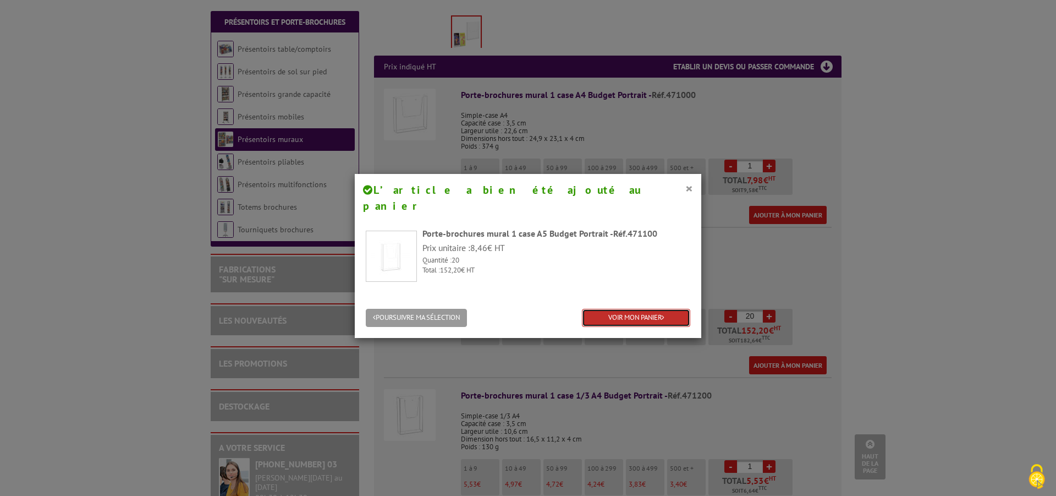
click at [651, 309] on link "VOIR MON PANIER" at bounding box center [636, 318] width 108 height 18
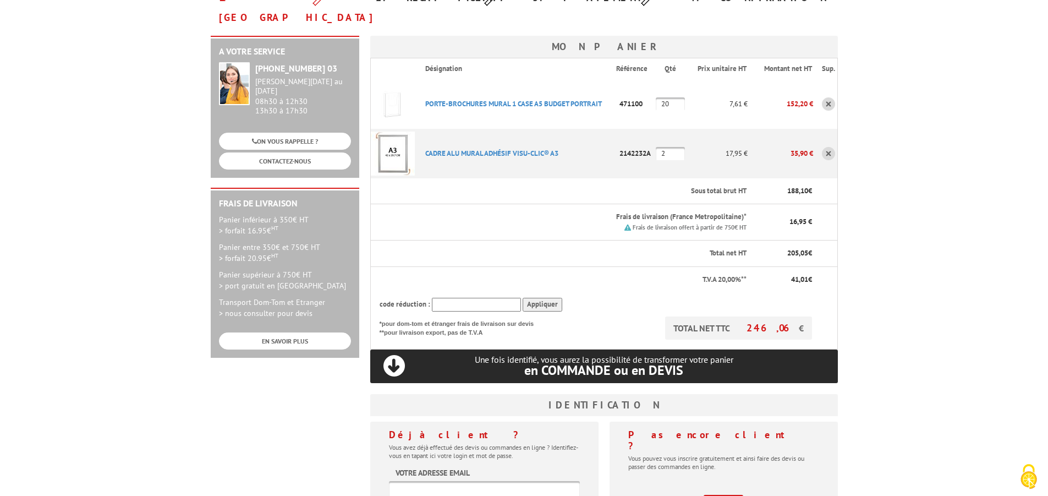
scroll to position [165, 0]
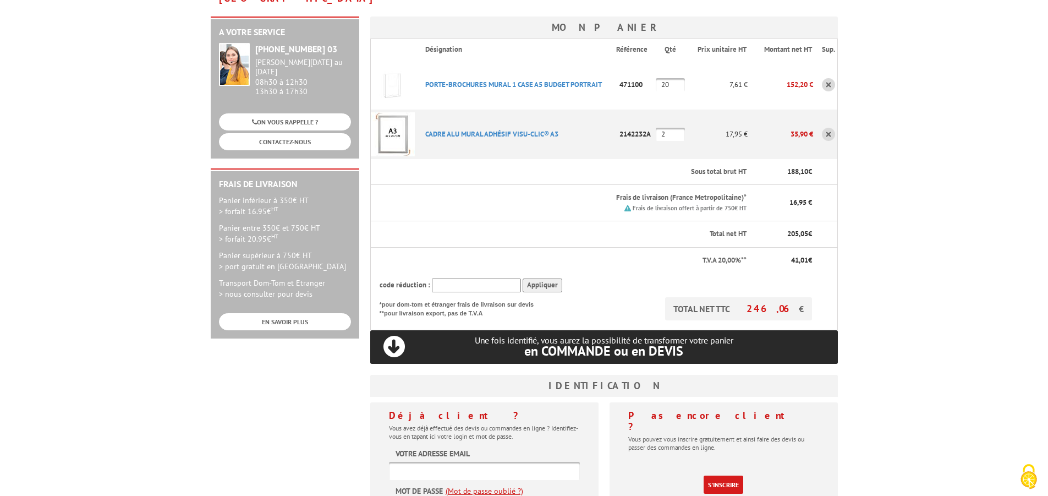
click at [445, 462] on input "text" at bounding box center [484, 471] width 191 height 18
click at [311, 453] on div "A votre service +33 (0)1 46 81 33 03 Du Lundi au Vendredi 08h30 à 12h30 13h30 à…" at bounding box center [524, 292] width 638 height 551
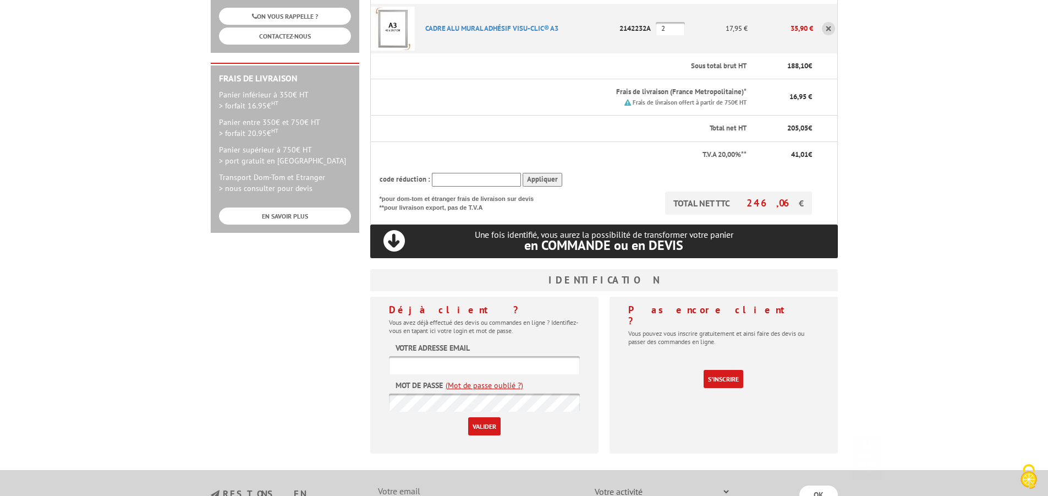
scroll to position [275, 0]
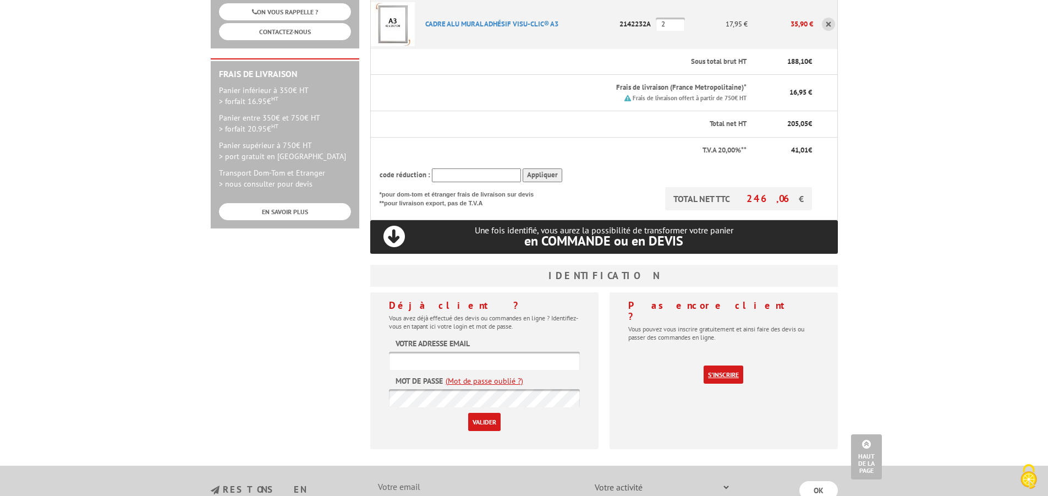
click at [721, 365] on link "S'inscrire" at bounding box center [724, 374] width 40 height 18
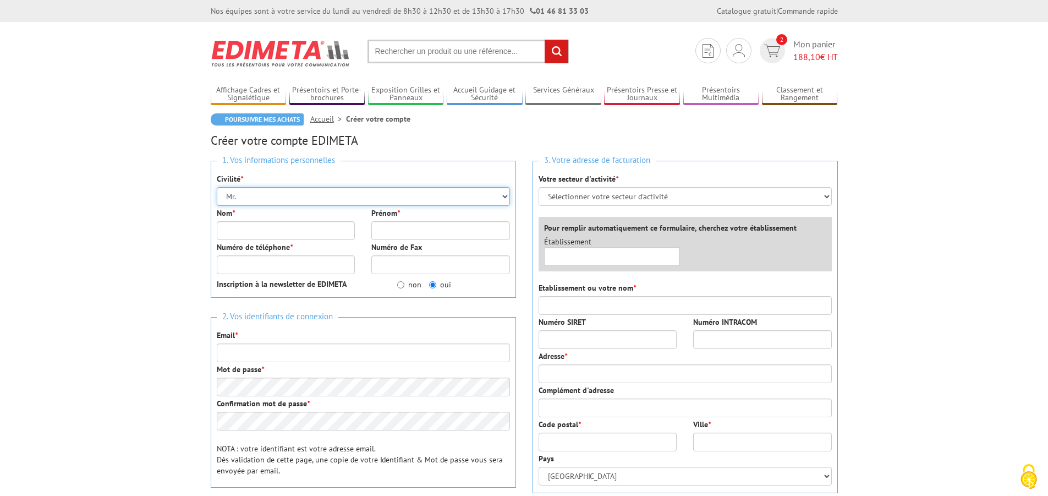
click at [251, 196] on select "Mr. Mme. Mlle." at bounding box center [363, 196] width 293 height 19
click at [217, 187] on select "Mr. Mme. Mlle." at bounding box center [363, 196] width 293 height 19
click at [250, 227] on input "Nom *" at bounding box center [286, 230] width 139 height 19
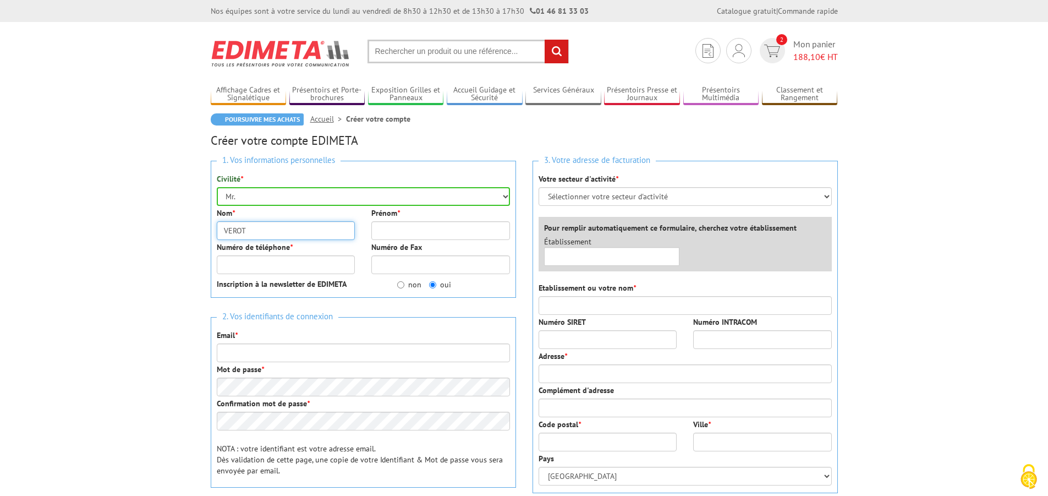
type input "VEROT"
click at [414, 227] on input "Prénom *" at bounding box center [440, 230] width 139 height 19
type input "[PERSON_NAME]"
